Goal: Obtain resource: Download file/media

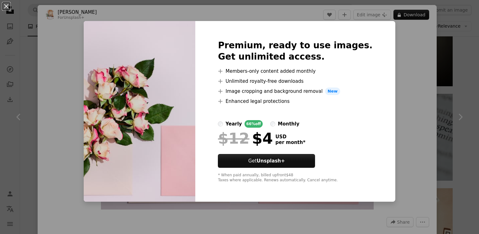
scroll to position [439, 0]
click at [4, 8] on button "An X shape" at bounding box center [7, 7] width 8 height 8
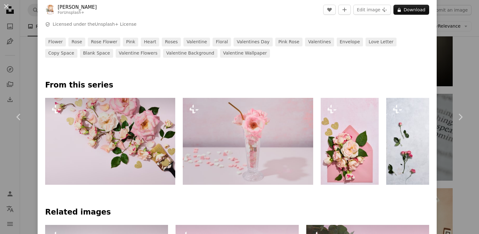
scroll to position [314, 0]
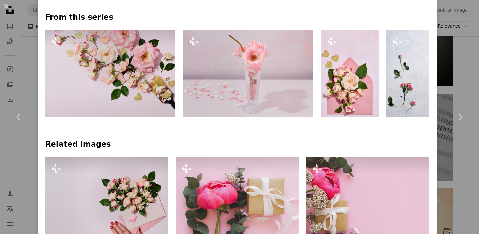
click at [124, 81] on img at bounding box center [110, 73] width 130 height 87
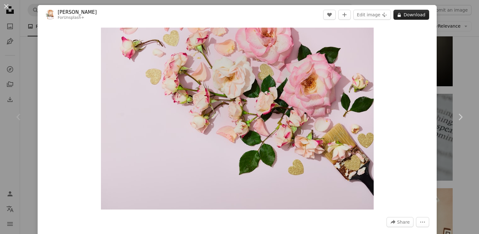
click at [400, 12] on button "A lock Download" at bounding box center [411, 15] width 36 height 10
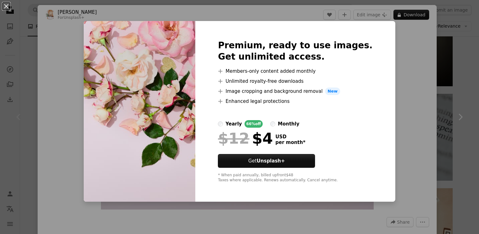
drag, startPoint x: 60, startPoint y: 26, endPoint x: 31, endPoint y: 13, distance: 31.9
click at [60, 26] on div "An X shape Premium, ready to use images. Get unlimited access. A plus sign Memb…" at bounding box center [239, 117] width 479 height 234
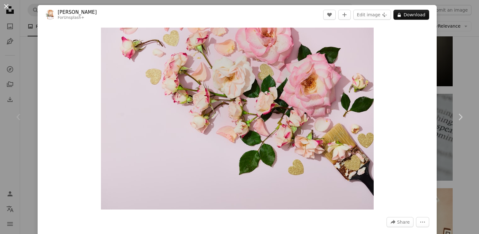
click at [7, 7] on button "An X shape" at bounding box center [7, 7] width 8 height 8
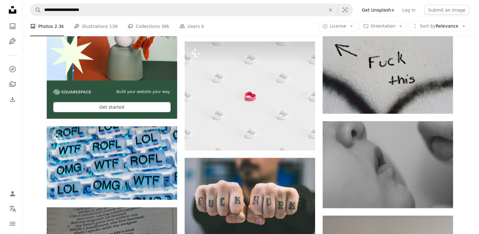
scroll to position [1129, 0]
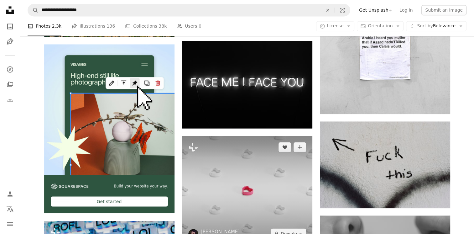
click at [260, 136] on img at bounding box center [247, 190] width 130 height 109
